Goal: Information Seeking & Learning: Learn about a topic

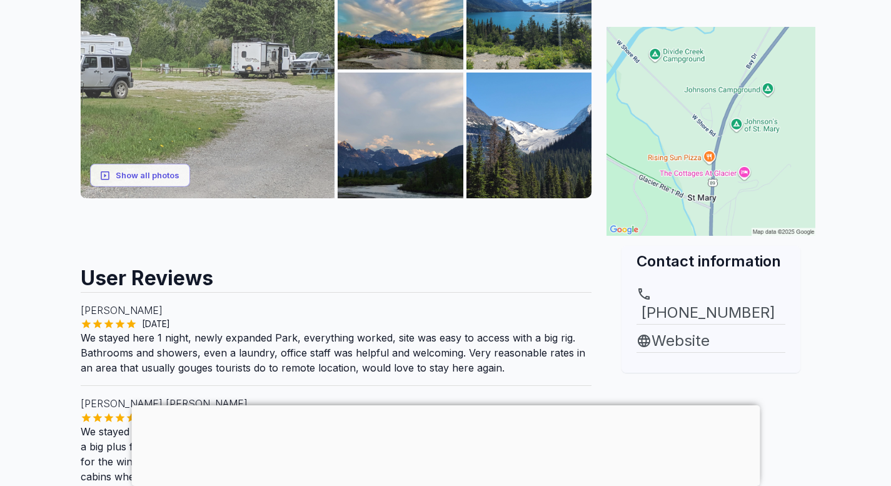
scroll to position [313, 0]
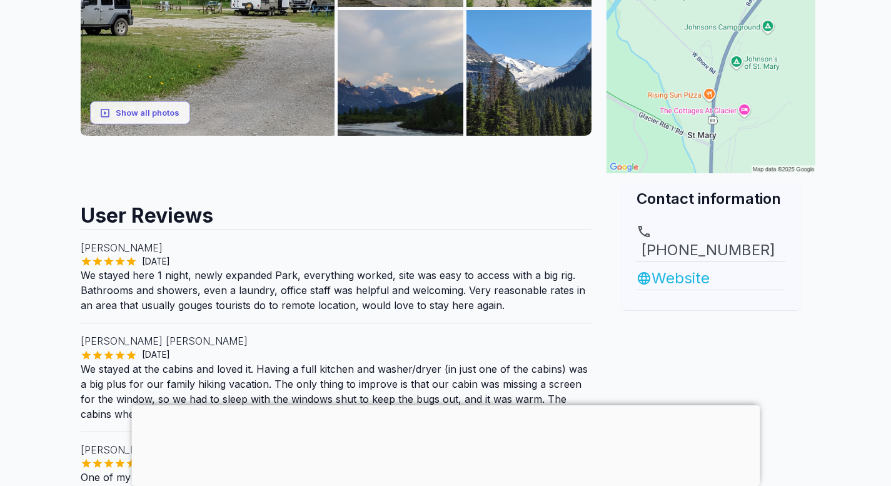
click at [664, 267] on link "Website" at bounding box center [711, 278] width 149 height 23
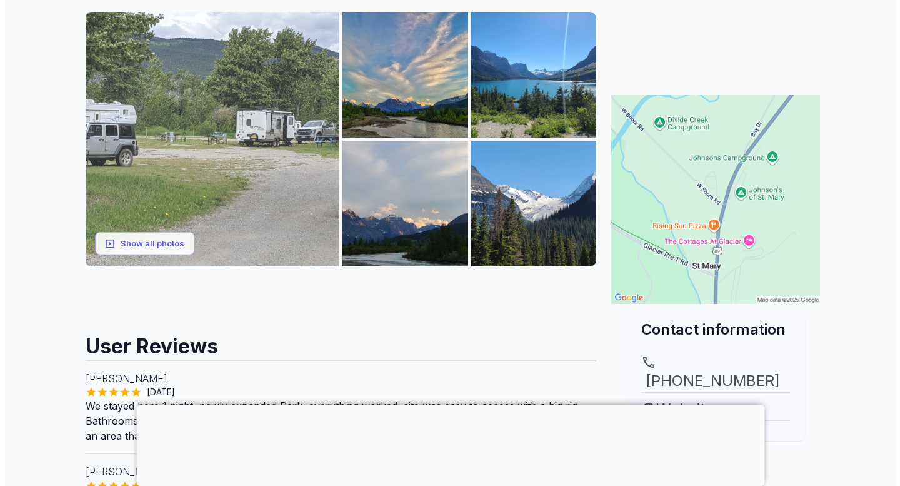
scroll to position [188, 0]
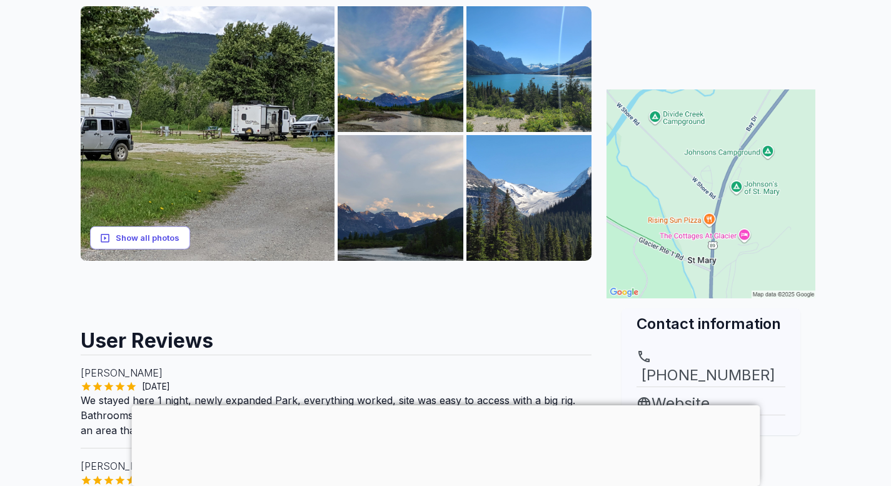
click at [160, 236] on button "Show all photos" at bounding box center [140, 237] width 100 height 23
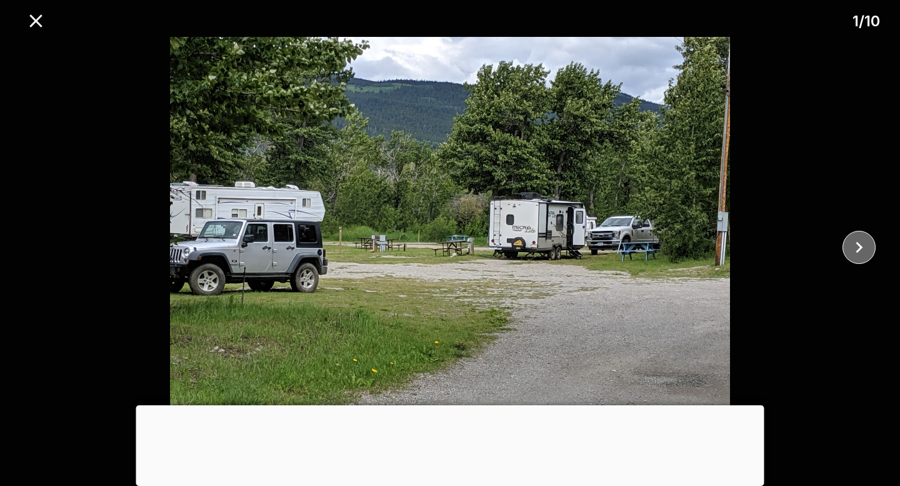
click at [850, 251] on icon "close" at bounding box center [859, 247] width 22 height 22
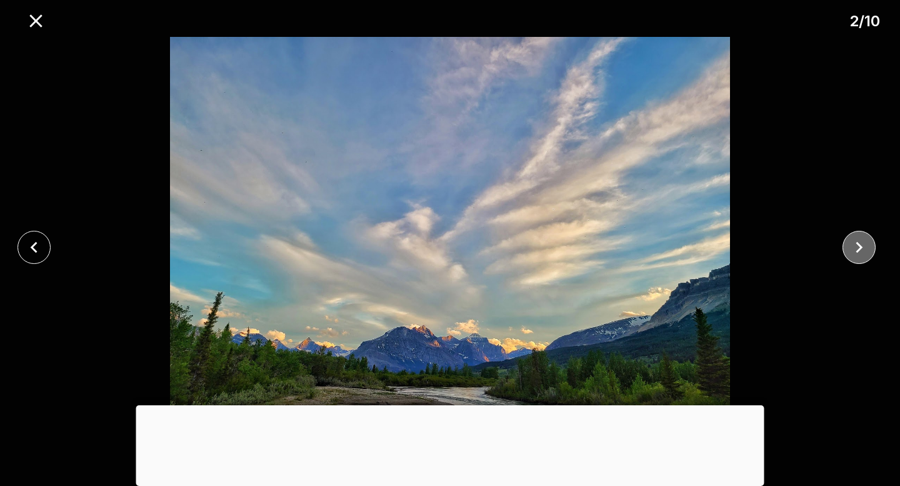
click at [853, 251] on icon "close" at bounding box center [859, 247] width 22 height 22
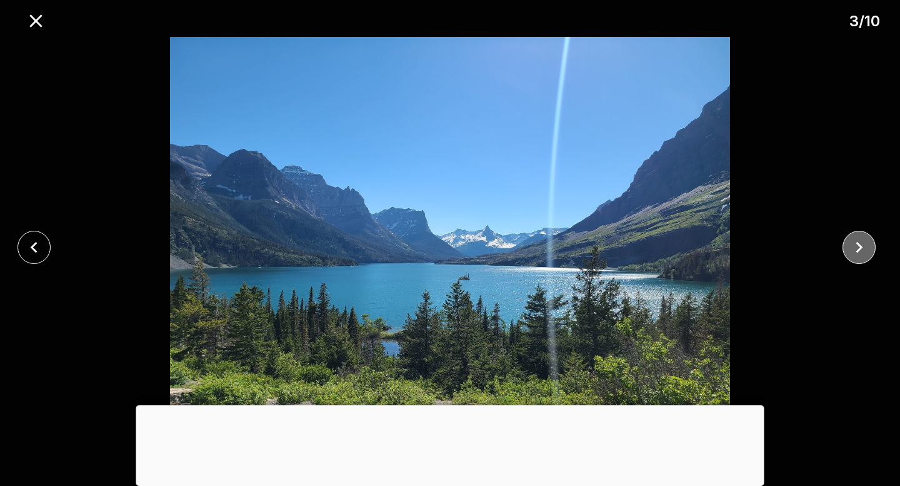
click at [853, 251] on icon "close" at bounding box center [859, 247] width 22 height 22
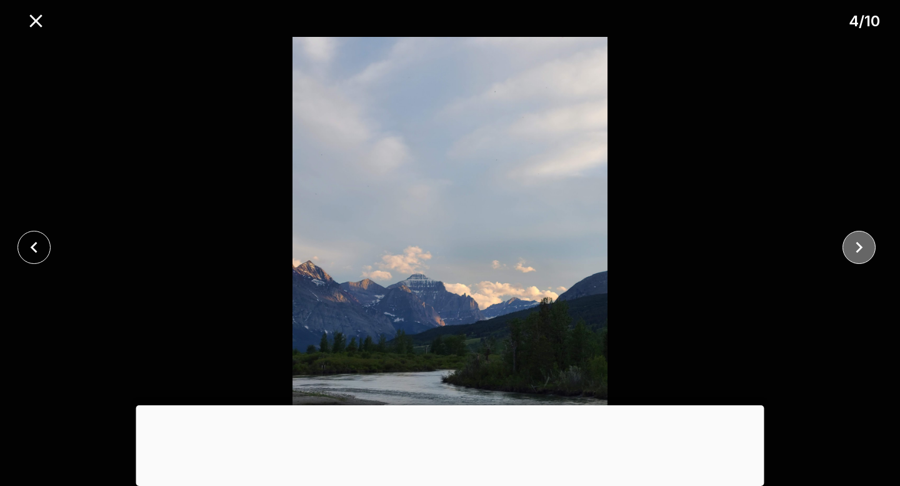
click at [853, 251] on icon "close" at bounding box center [859, 247] width 22 height 22
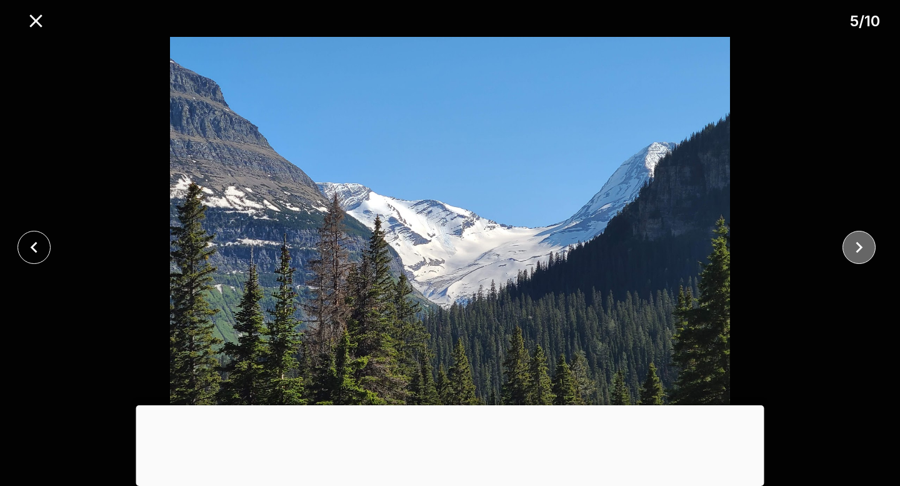
click at [853, 251] on icon "close" at bounding box center [859, 247] width 22 height 22
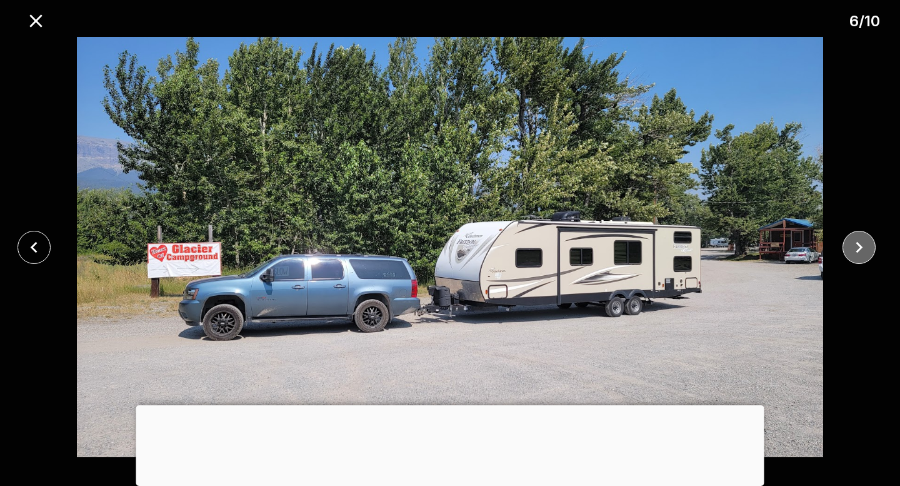
click at [855, 251] on icon "close" at bounding box center [859, 247] width 22 height 22
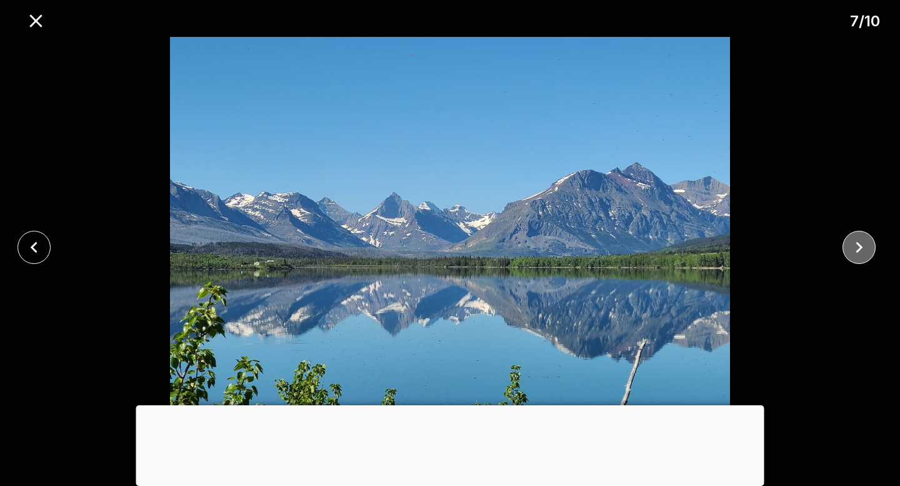
click at [855, 251] on icon "close" at bounding box center [859, 247] width 22 height 22
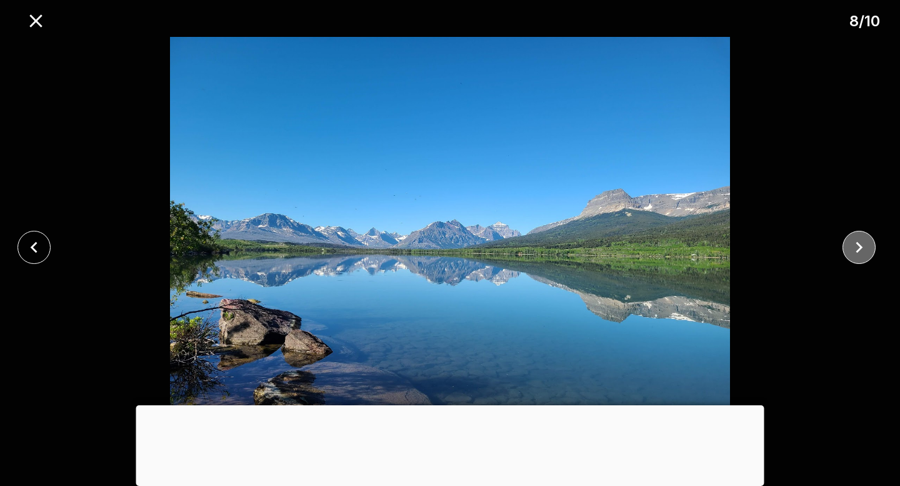
click at [855, 251] on icon "close" at bounding box center [859, 247] width 22 height 22
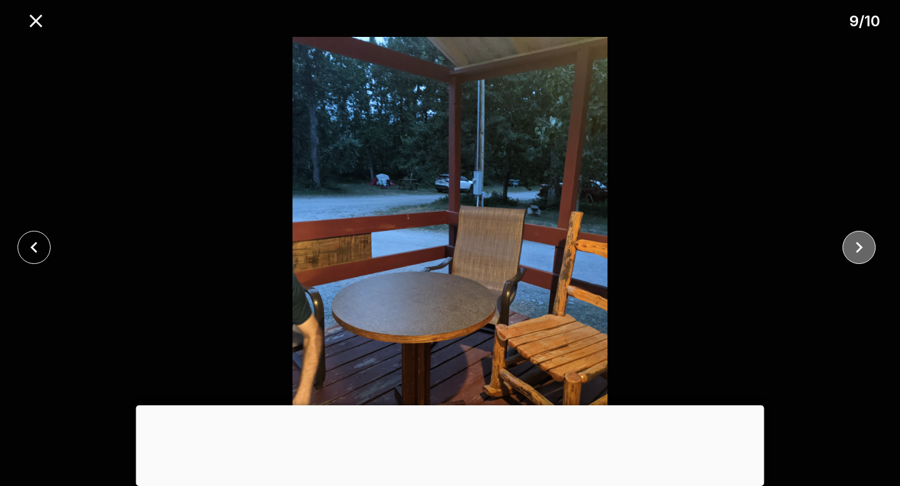
click at [855, 251] on icon "close" at bounding box center [859, 247] width 22 height 22
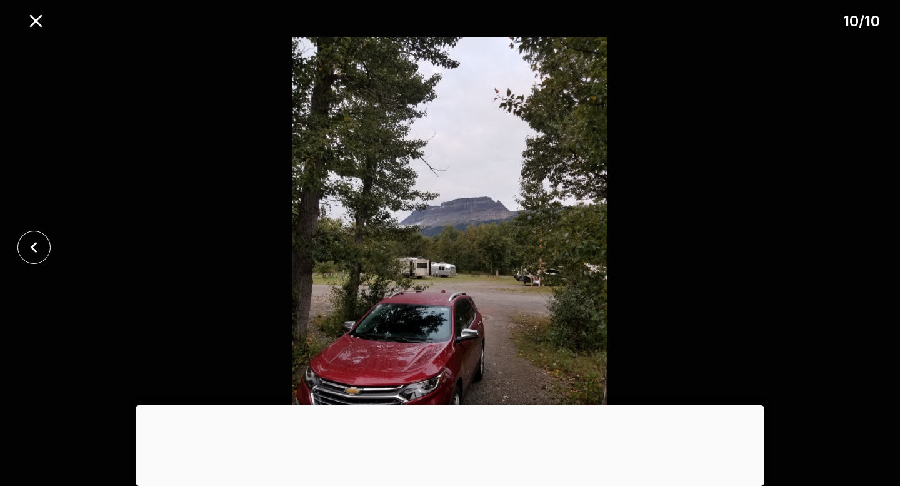
click at [855, 251] on div at bounding box center [450, 247] width 900 height 420
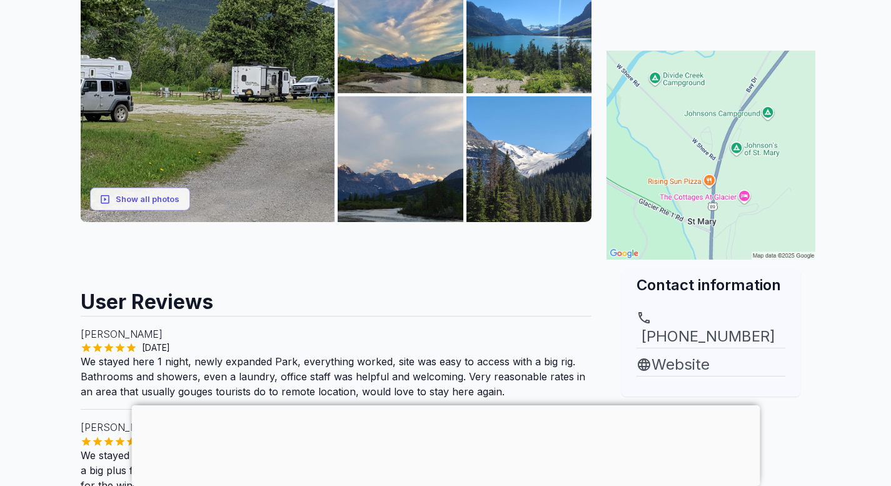
scroll to position [250, 0]
